Goal: Complete application form

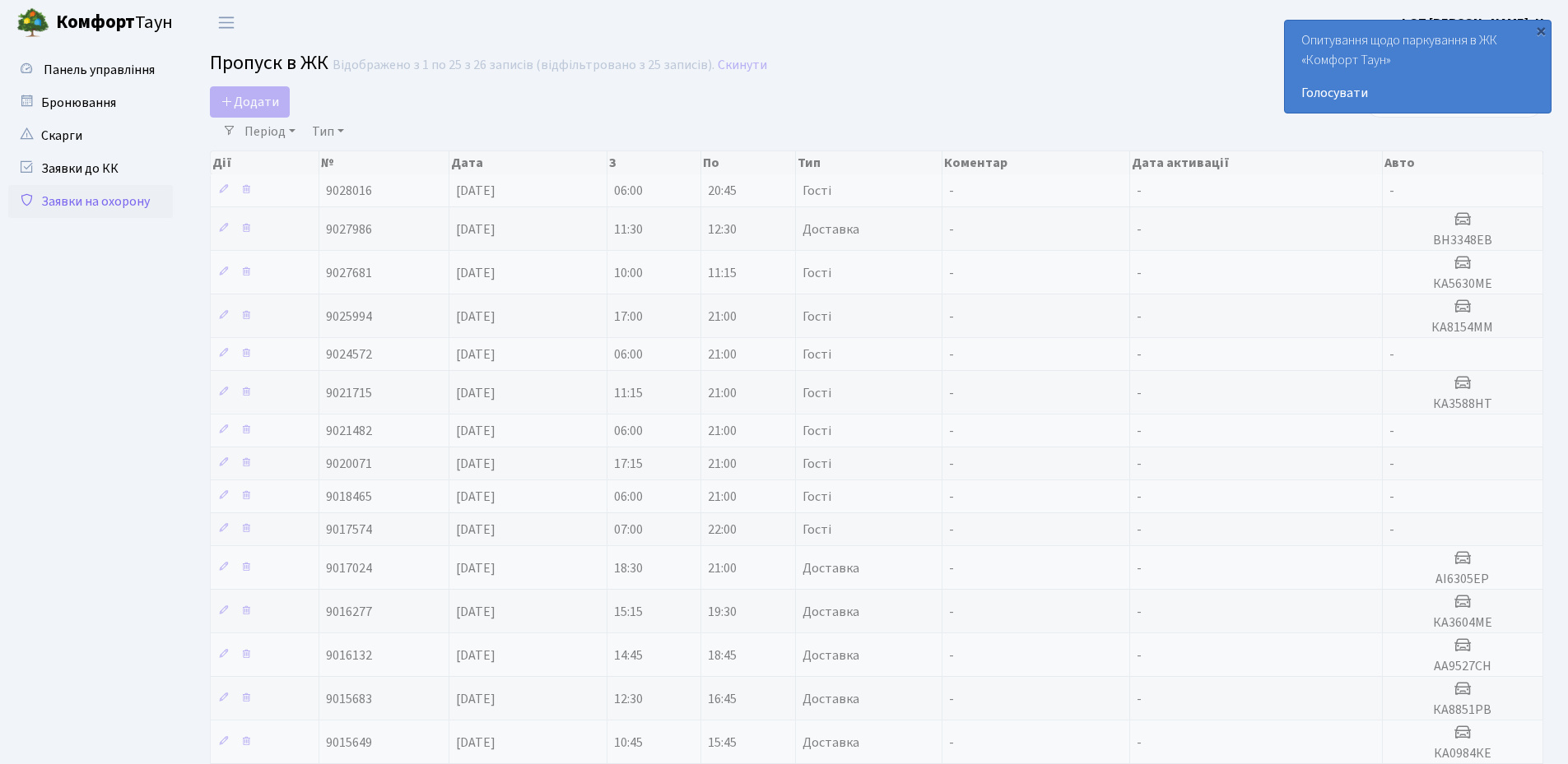
select select "25"
click at [240, 95] on span "Додати" at bounding box center [250, 101] width 59 height 18
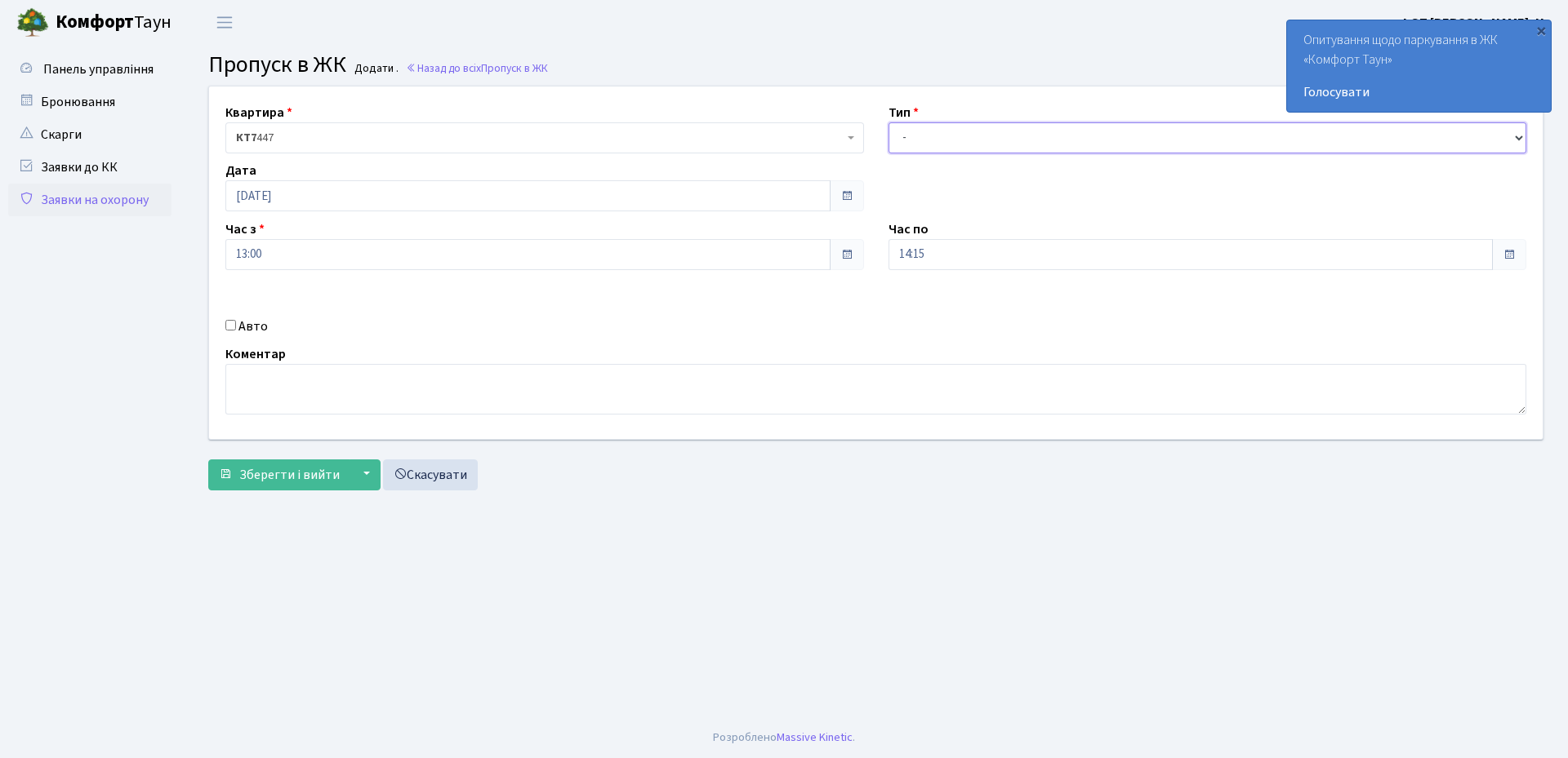
drag, startPoint x: 956, startPoint y: 134, endPoint x: 957, endPoint y: 142, distance: 8.1
click at [957, 134] on select "- Доставка Таксі Гості Сервіс" at bounding box center [1207, 138] width 638 height 31
select select "1"
click at [888, 123] on select "- Доставка Таксі Гості Сервіс" at bounding box center [1207, 138] width 638 height 31
click at [231, 324] on input "Авто" at bounding box center [231, 325] width 11 height 11
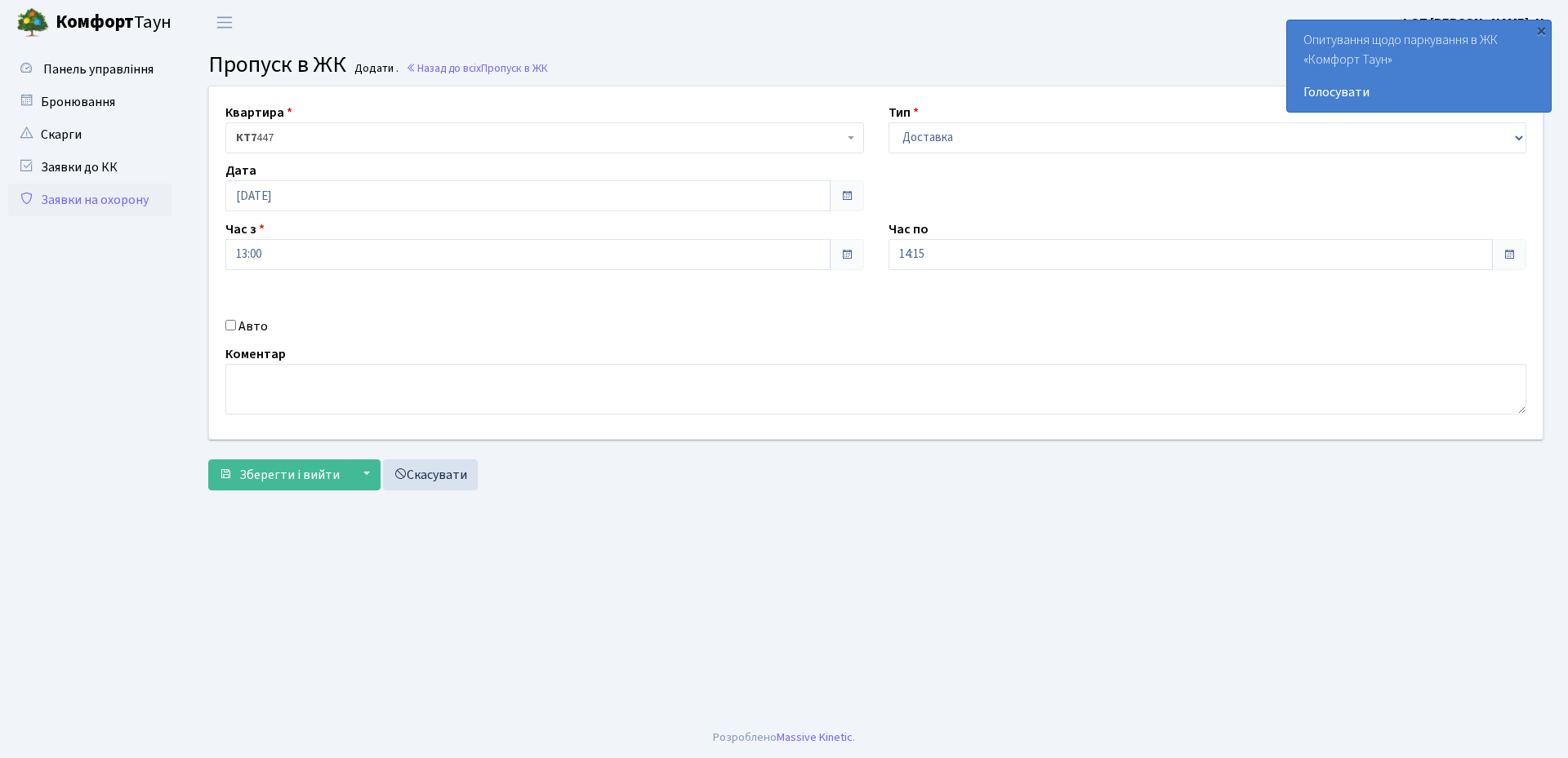
checkbox input "true"
type input "ае8892от"
click at [257, 476] on span "Зберегти і вийти" at bounding box center [289, 475] width 101 height 18
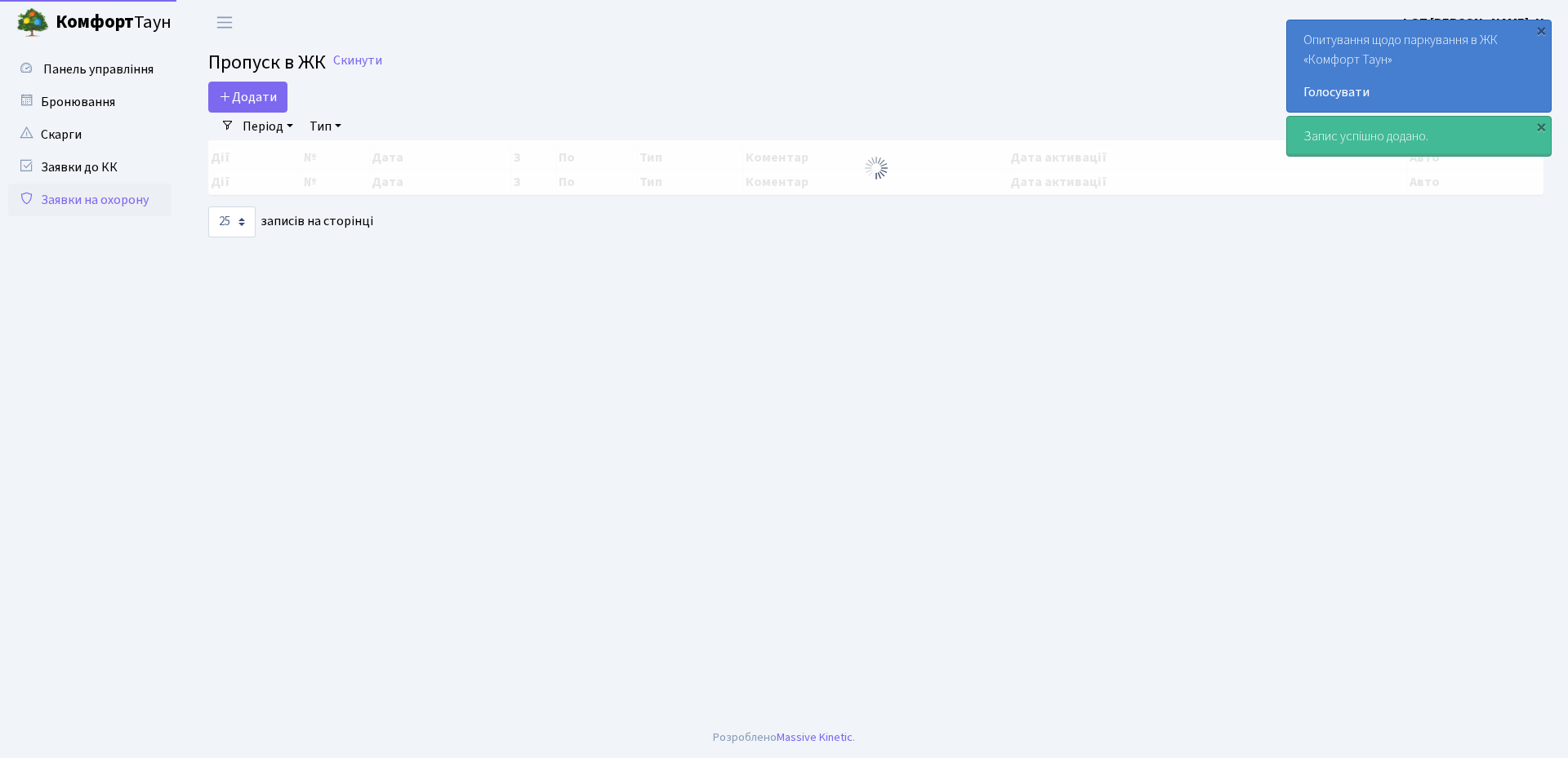
select select "25"
